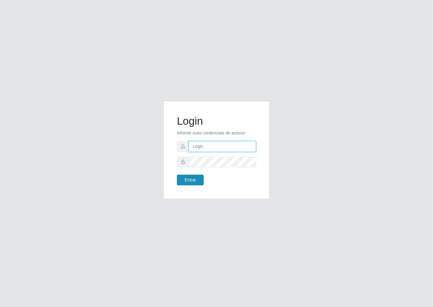
type input "janaina@iwof"
click at [196, 176] on button "Entrar" at bounding box center [190, 180] width 27 height 11
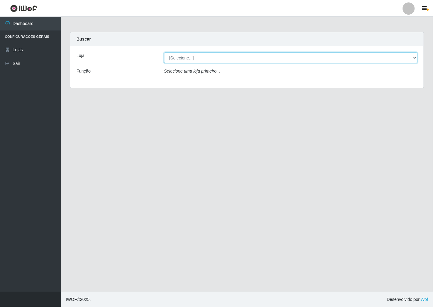
click at [415, 57] on select "[Selecione...] Minimercado Filezão" at bounding box center [291, 57] width 254 height 11
select select "204"
click at [164, 52] on select "[Selecione...] Minimercado Filezão" at bounding box center [291, 57] width 254 height 11
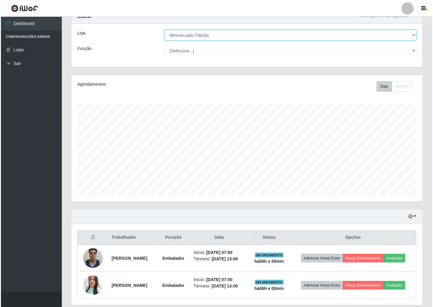
scroll to position [44, 0]
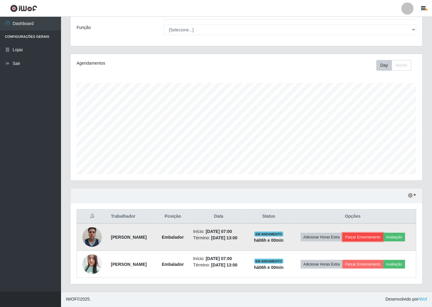
click at [371, 234] on button "Forçar Encerramento" at bounding box center [362, 237] width 41 height 9
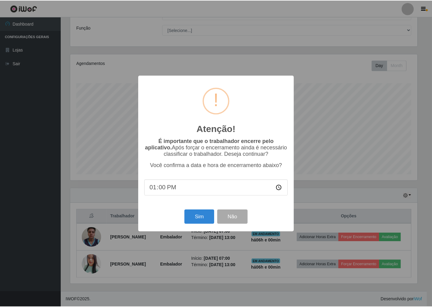
scroll to position [126, 348]
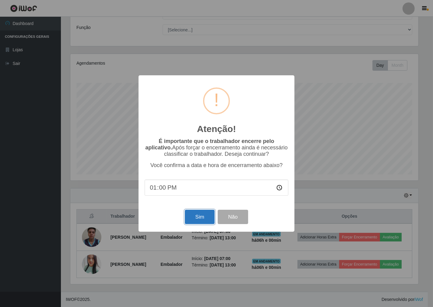
click at [201, 212] on button "Sim" at bounding box center [200, 217] width 30 height 14
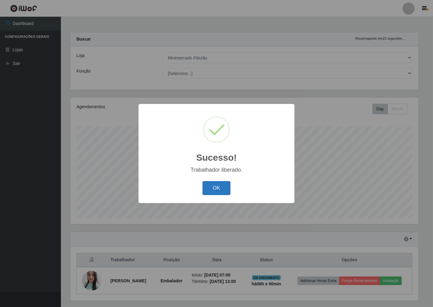
click at [227, 191] on button "OK" at bounding box center [217, 188] width 28 height 14
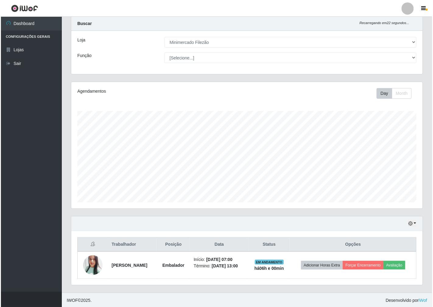
scroll to position [16, 0]
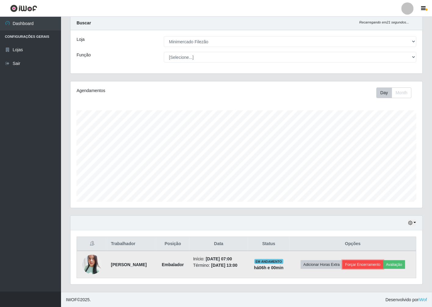
click at [365, 260] on button "Forçar Encerramento" at bounding box center [362, 264] width 41 height 9
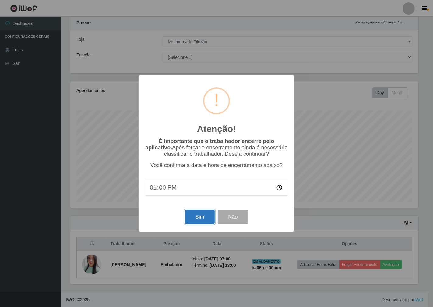
click at [203, 219] on button "Sim" at bounding box center [200, 217] width 30 height 14
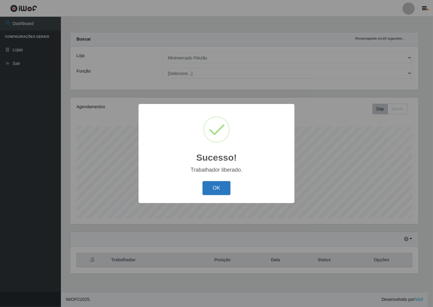
drag, startPoint x: 216, startPoint y: 187, endPoint x: 222, endPoint y: 184, distance: 6.1
click at [217, 187] on button "OK" at bounding box center [217, 188] width 28 height 14
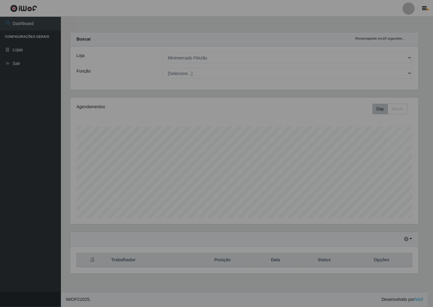
scroll to position [126, 354]
